Goal: Task Accomplishment & Management: Manage account settings

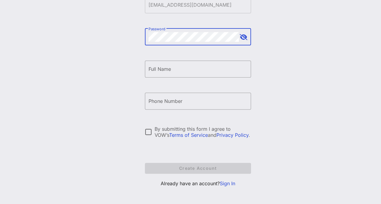
scroll to position [90, 0]
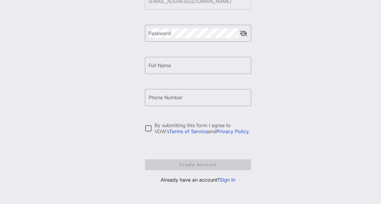
click at [226, 180] on link "Sign In" at bounding box center [226, 180] width 15 height 6
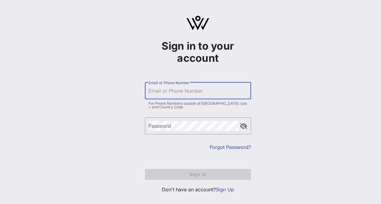
click at [163, 87] on input "Email or Phone Number" at bounding box center [197, 91] width 99 height 10
type input "[EMAIL_ADDRESS][DOMAIN_NAME]"
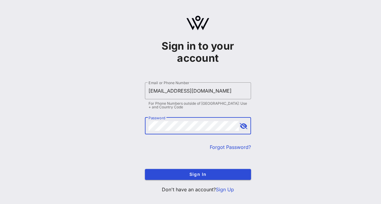
click at [244, 126] on button "append icon" at bounding box center [243, 126] width 8 height 6
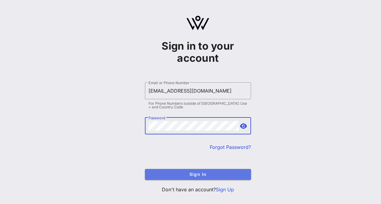
click at [199, 173] on span "Sign In" at bounding box center [198, 174] width 96 height 5
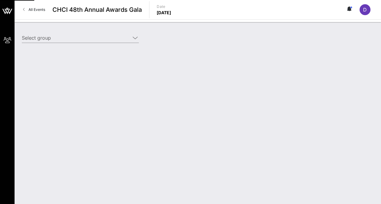
type input "Association of American Medical Colleges (AAMC) (Association of American Medica…"
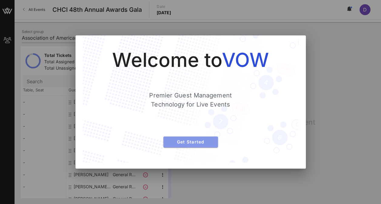
click at [198, 140] on span "Get Started" at bounding box center [190, 141] width 45 height 5
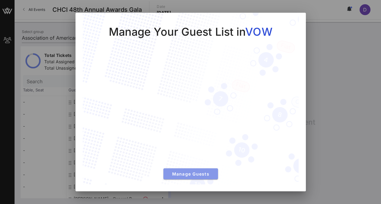
click at [189, 174] on span "Manage Guests" at bounding box center [190, 173] width 45 height 5
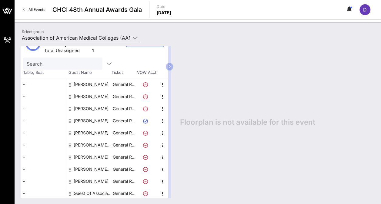
scroll to position [19, 0]
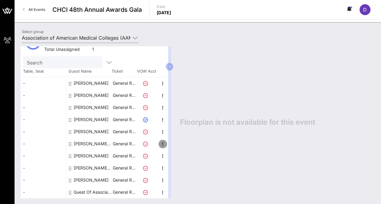
click at [162, 143] on icon "button" at bounding box center [162, 143] width 7 height 7
click at [174, 147] on div "Edit" at bounding box center [177, 145] width 12 height 5
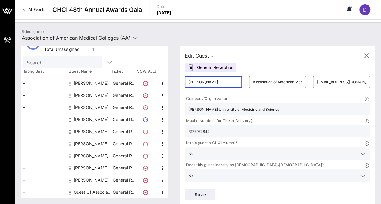
click at [212, 80] on input "[PERSON_NAME]" at bounding box center [213, 82] width 50 height 10
click at [204, 83] on input "[PERSON_NAME]" at bounding box center [213, 82] width 50 height 10
type input "[PERSON_NAME]"
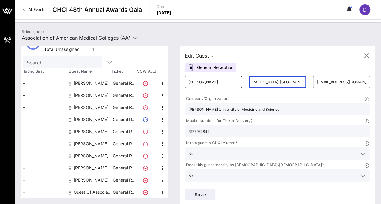
scroll to position [0, 45]
type input "[PERSON_NAME][GEOGRAPHIC_DATA], [GEOGRAPHIC_DATA]"
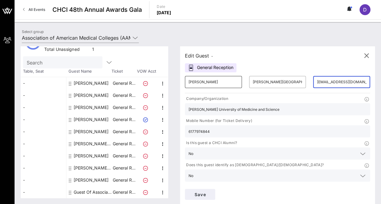
type input "[EMAIL_ADDRESS][DOMAIN_NAME]"
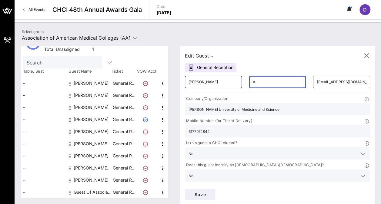
type input "Association of American Medical Colleges (AAMC)"
click at [277, 127] on input "6177974844" at bounding box center [277, 131] width 178 height 8
drag, startPoint x: 287, startPoint y: 116, endPoint x: 225, endPoint y: 111, distance: 62.8
click at [225, 111] on div "Company/Organization [PERSON_NAME] University of Medicine and Science Mobile Nu…" at bounding box center [277, 139] width 192 height 91
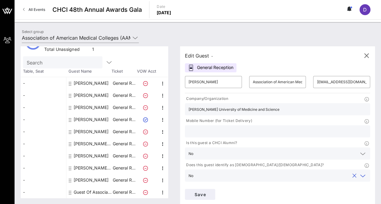
click at [275, 172] on input "text" at bounding box center [272, 176] width 153 height 8
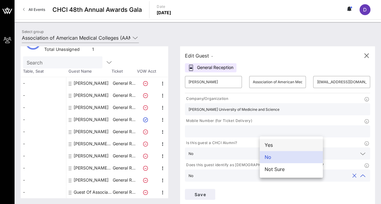
click at [275, 144] on div "Yes" at bounding box center [290, 145] width 63 height 12
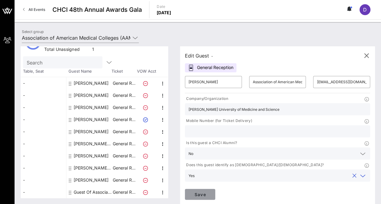
click at [210, 192] on span "Save" at bounding box center [199, 194] width 21 height 5
